Goal: Transaction & Acquisition: Purchase product/service

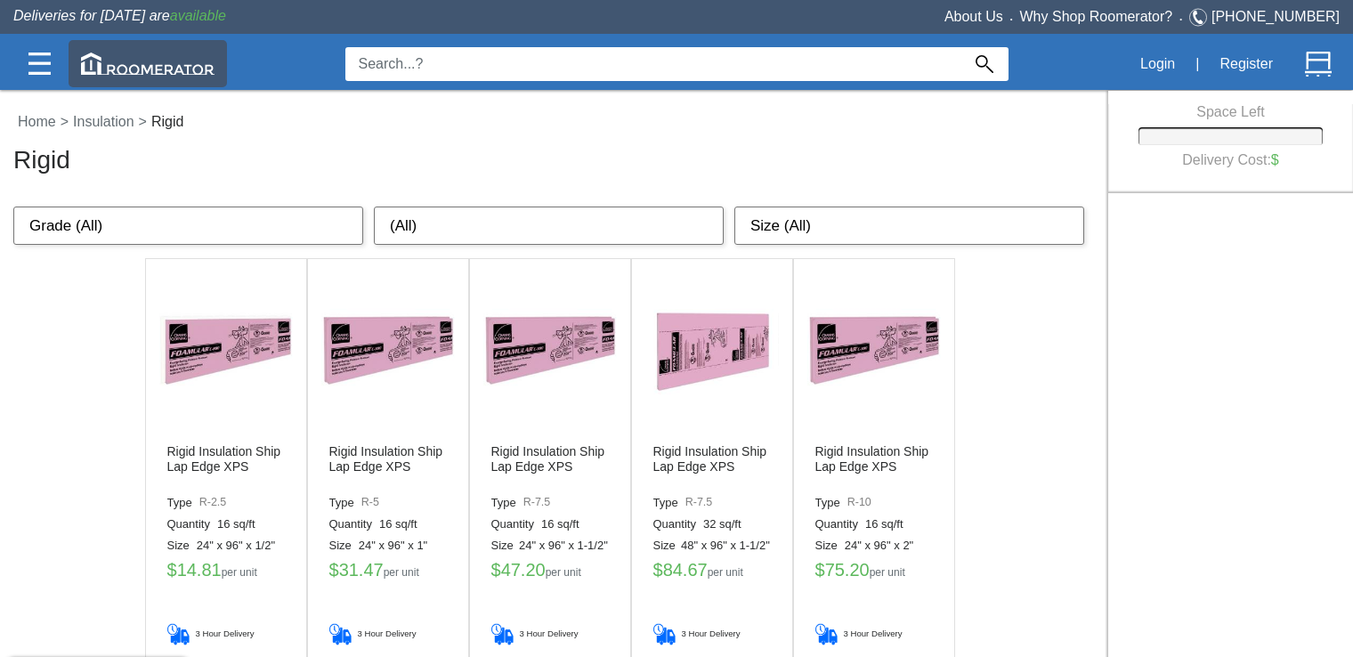
click at [120, 67] on img at bounding box center [148, 64] width 134 height 22
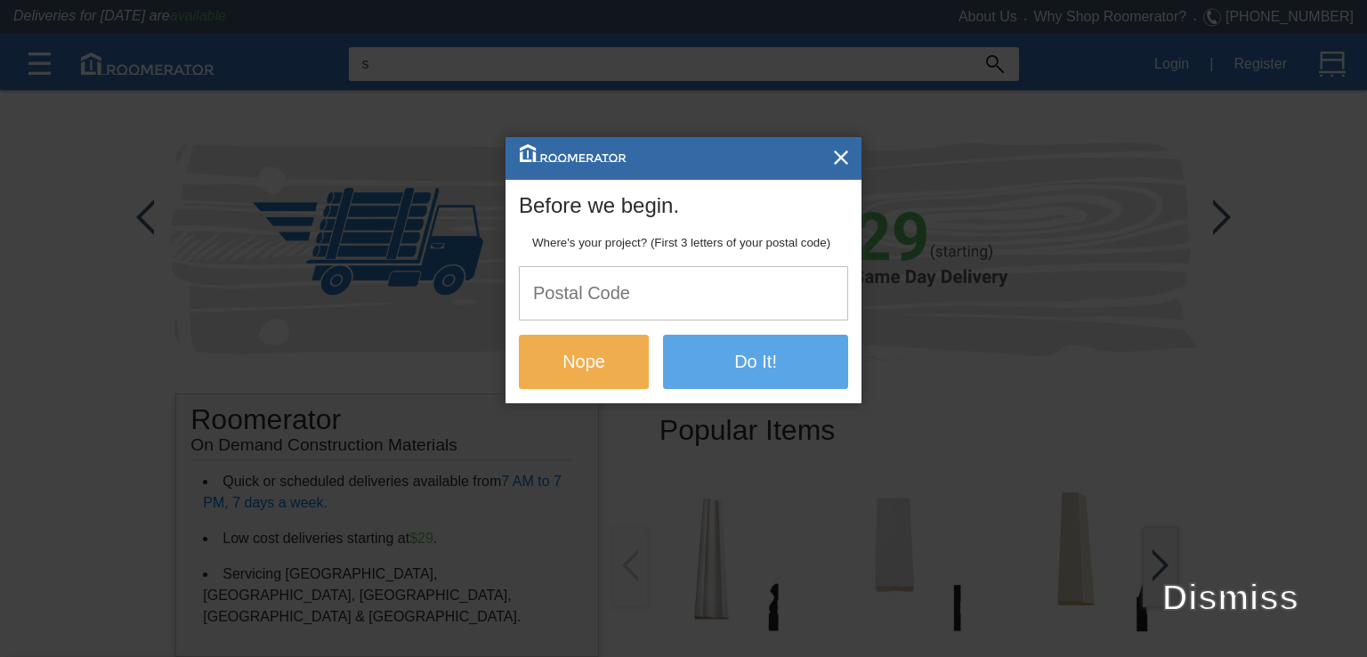
type input "s"
click at [584, 361] on button "Nope" at bounding box center [584, 360] width 130 height 53
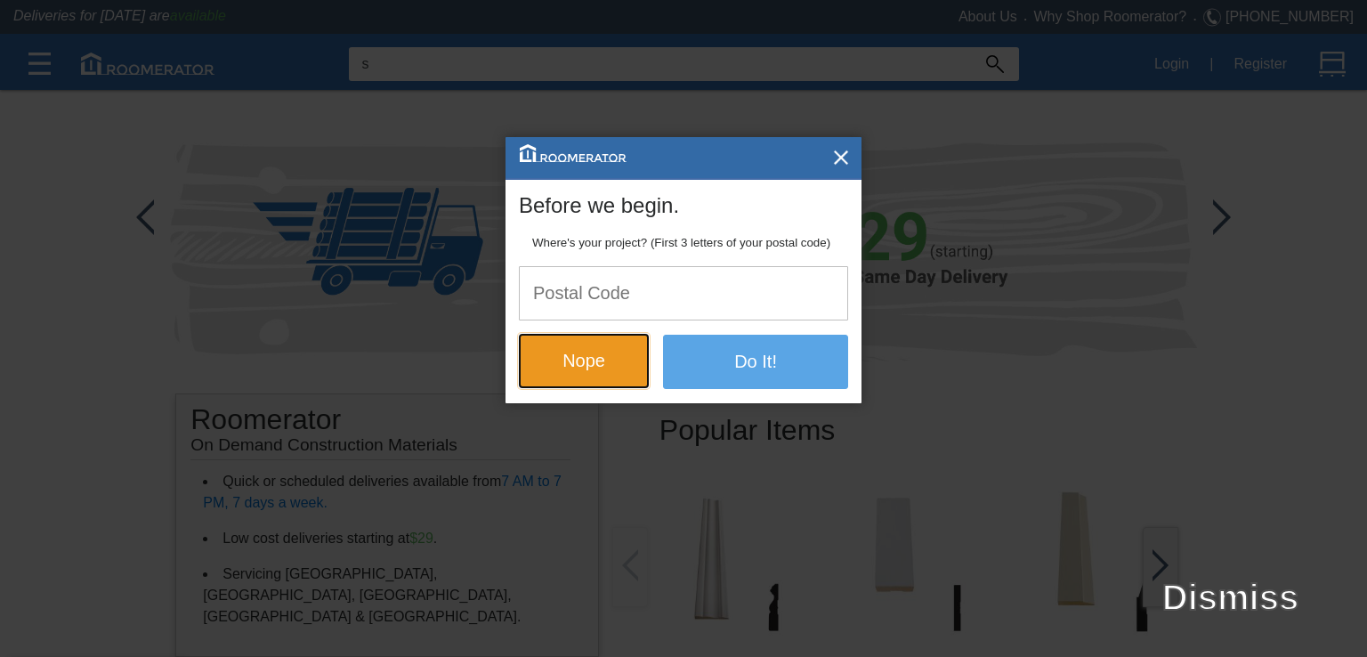
click at [586, 361] on button "Nope" at bounding box center [584, 360] width 130 height 53
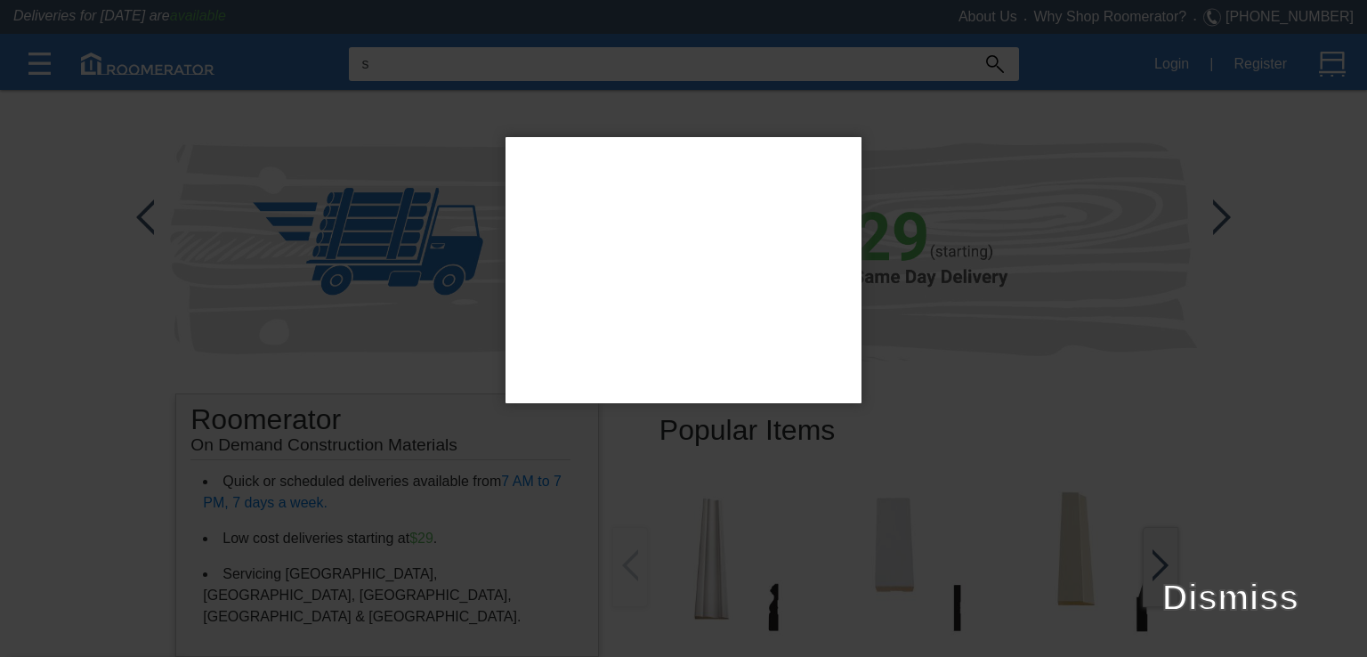
type input "M5W"
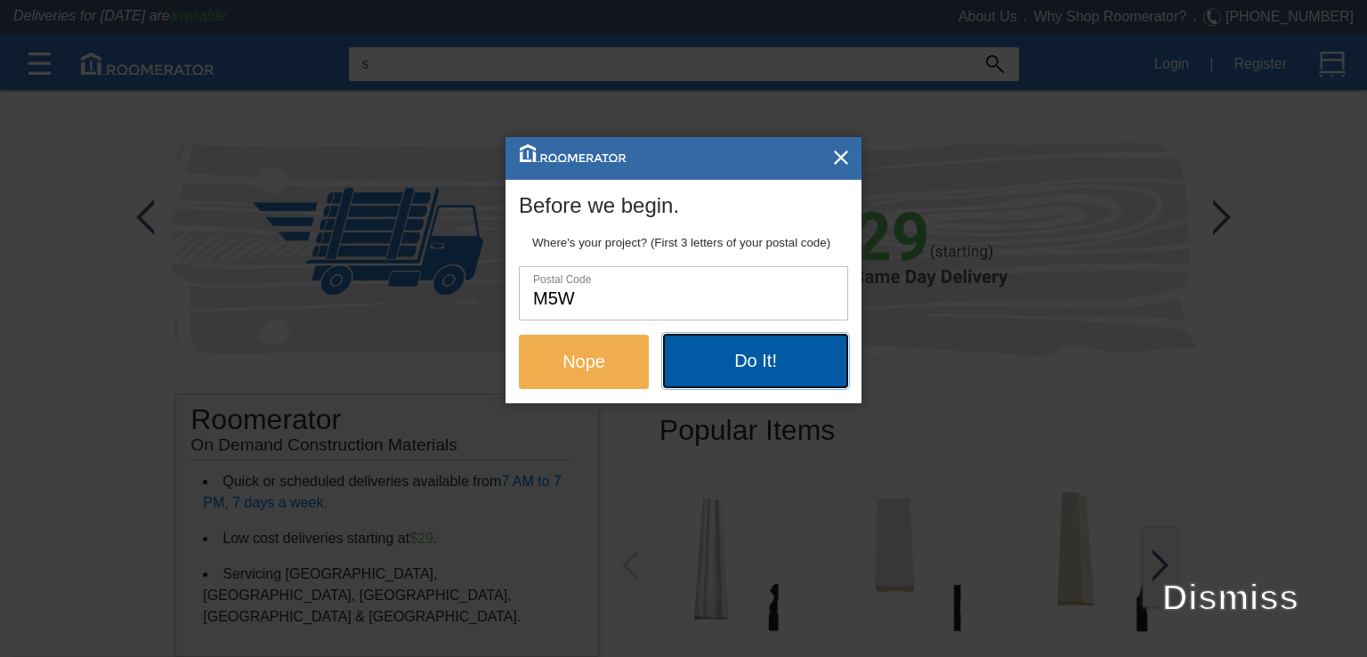
click at [705, 357] on button "Do It!" at bounding box center [755, 360] width 185 height 53
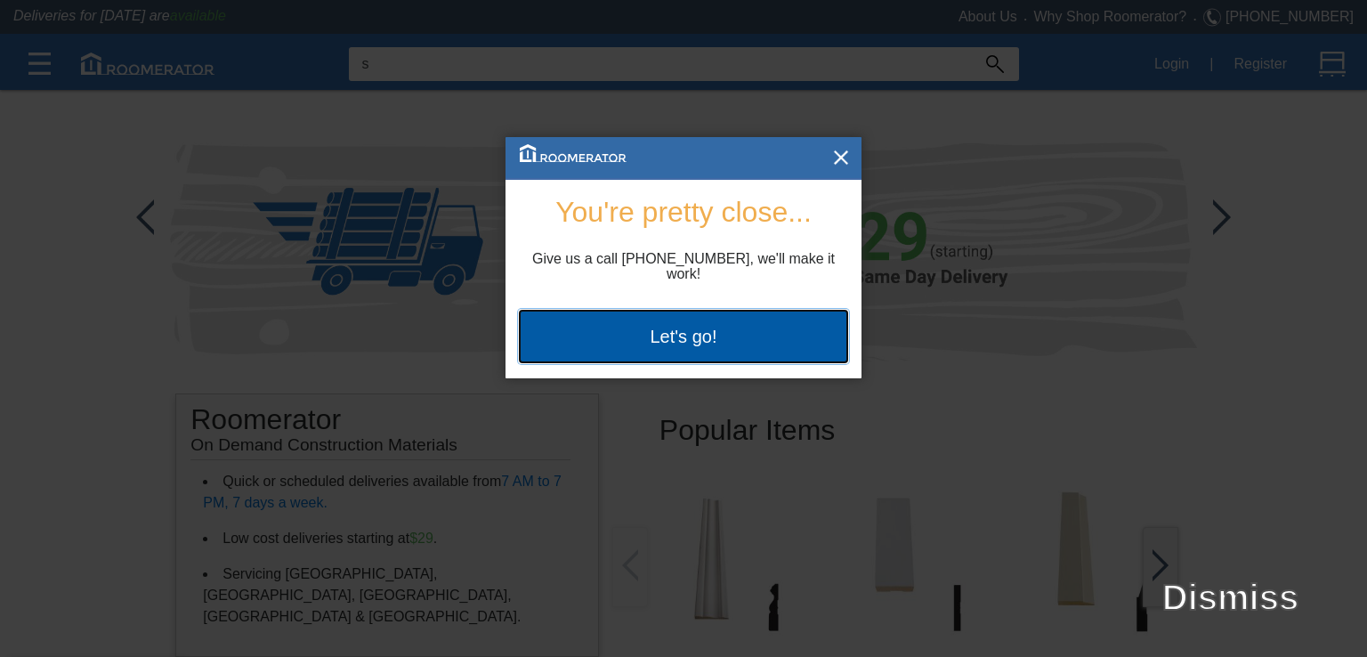
click at [659, 321] on button "Let's go!" at bounding box center [683, 336] width 329 height 53
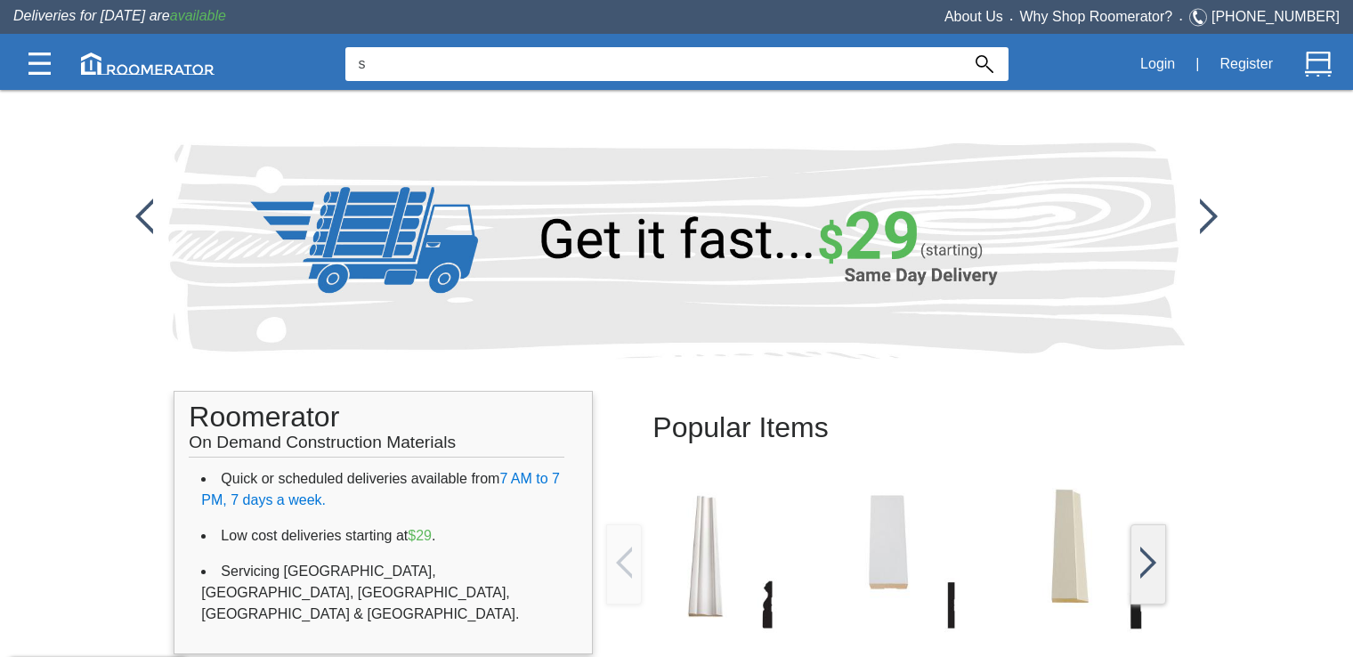
click at [400, 58] on input "s" at bounding box center [652, 64] width 615 height 34
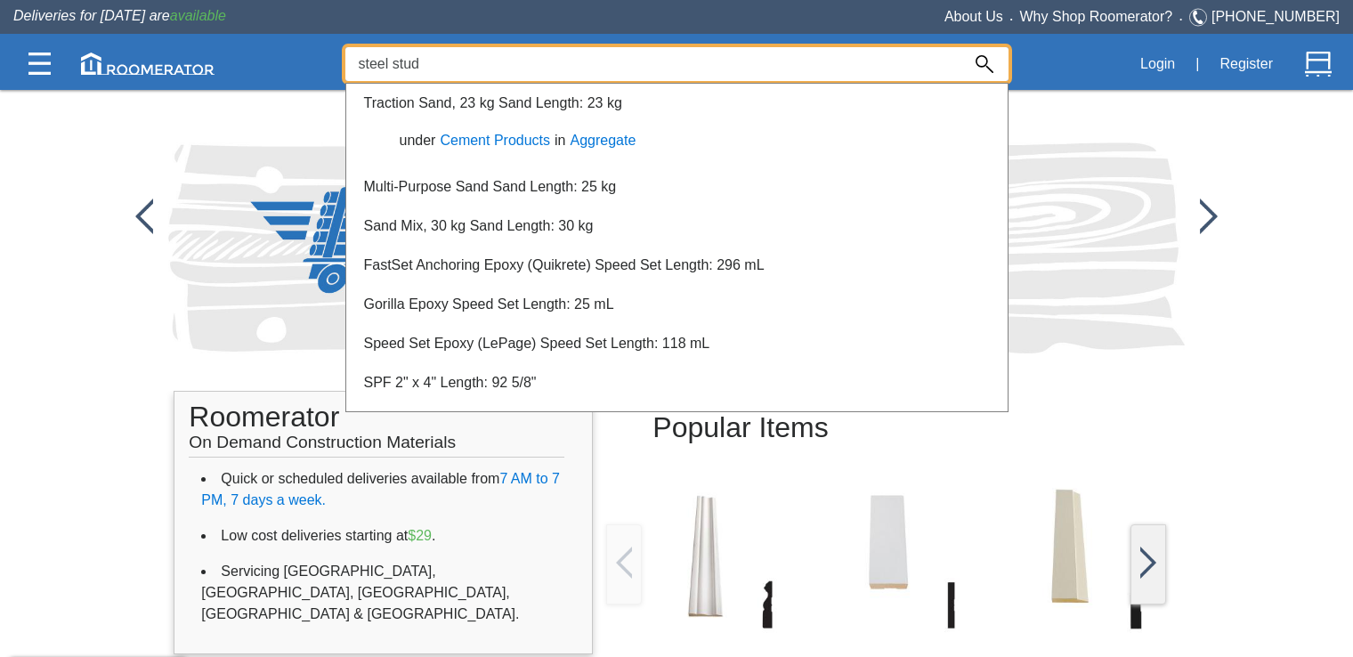
type input "steel stud"
click at [480, 63] on input "steel stud" at bounding box center [652, 64] width 615 height 34
click at [114, 352] on div at bounding box center [676, 373] width 1353 height 568
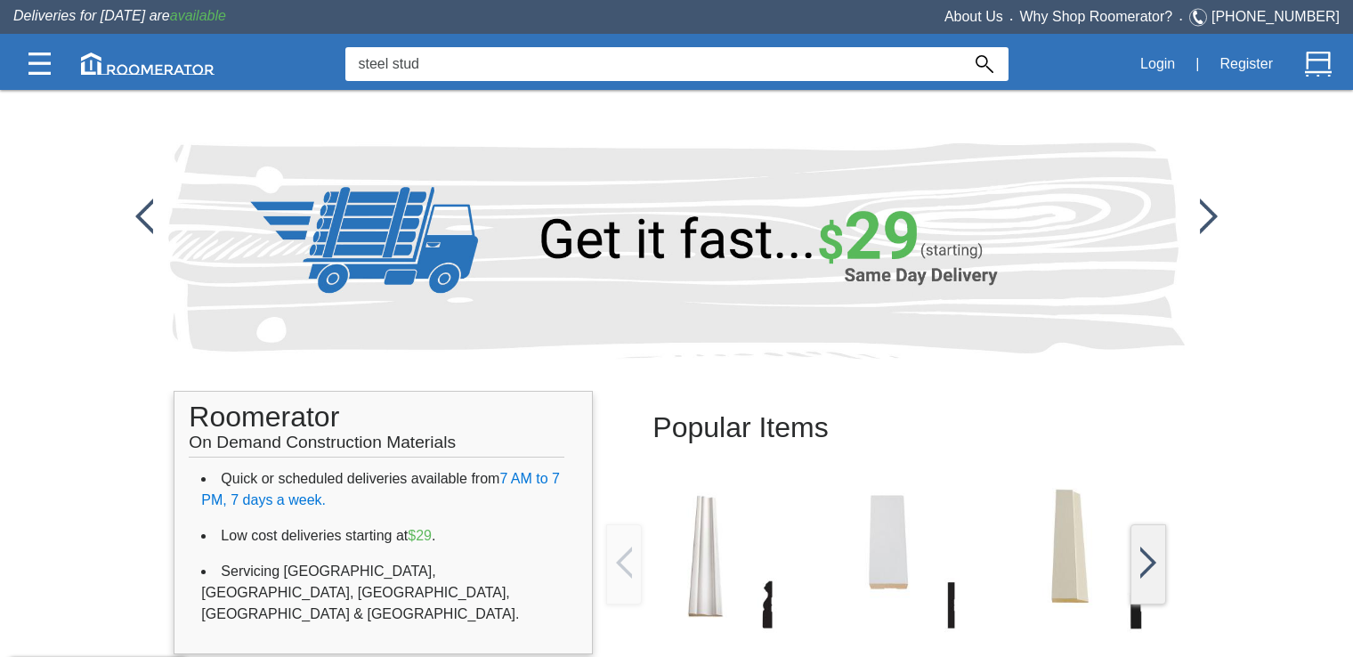
click at [498, 68] on input "steel stud" at bounding box center [652, 64] width 615 height 34
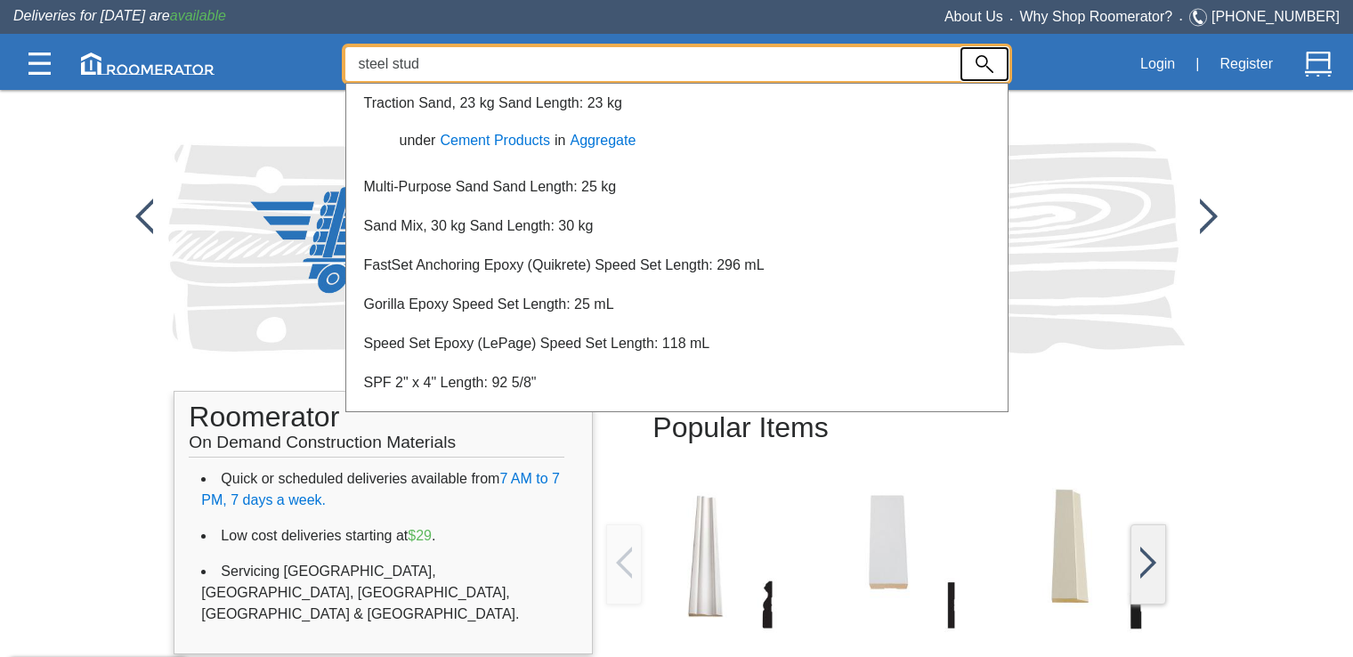
click at [989, 70] on img at bounding box center [985, 64] width 18 height 18
